Goal: Information Seeking & Learning: Check status

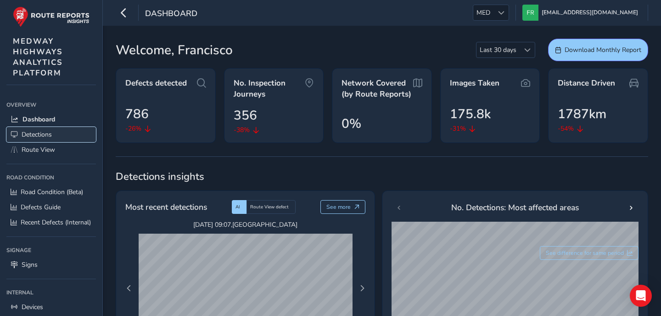
click at [20, 140] on link "Detections" at bounding box center [51, 134] width 90 height 15
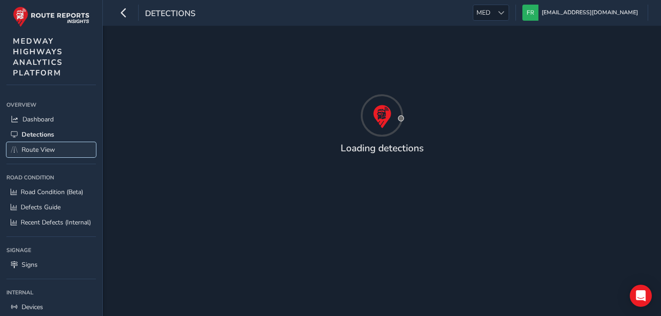
click at [21, 152] on link "Route View" at bounding box center [51, 149] width 90 height 15
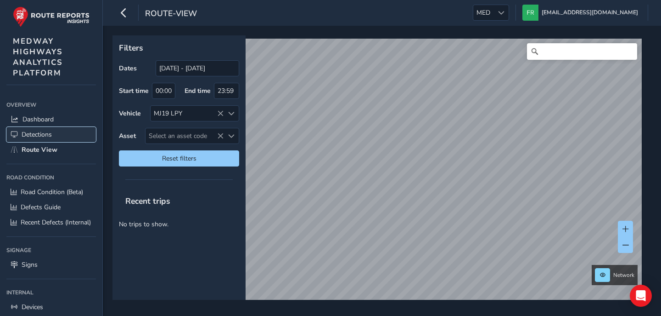
click at [24, 139] on link "Detections" at bounding box center [51, 134] width 90 height 15
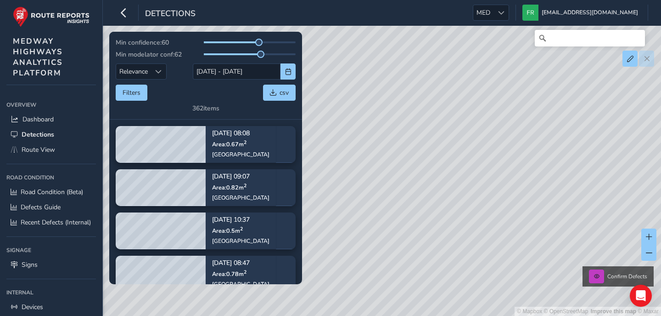
click at [217, 94] on div "Filters csv" at bounding box center [206, 93] width 180 height 16
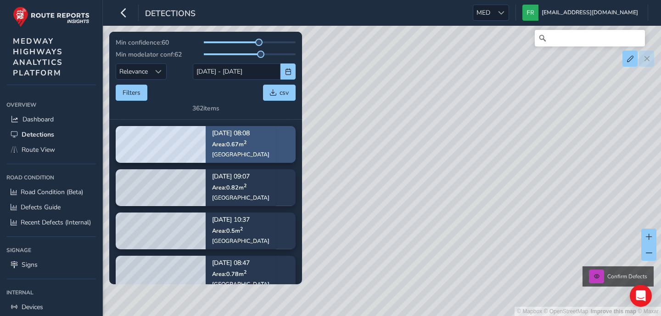
click at [229, 153] on div "[GEOGRAPHIC_DATA]" at bounding box center [240, 153] width 57 height 7
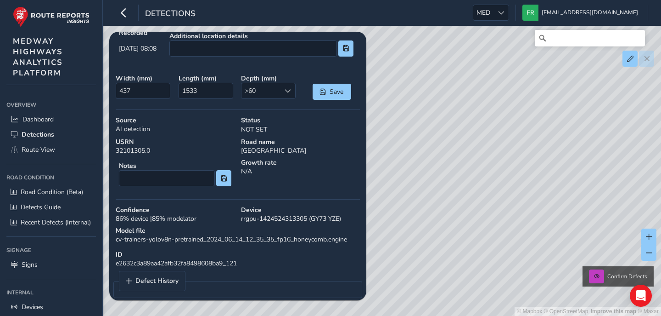
scroll to position [310, 0]
